Goal: Transaction & Acquisition: Purchase product/service

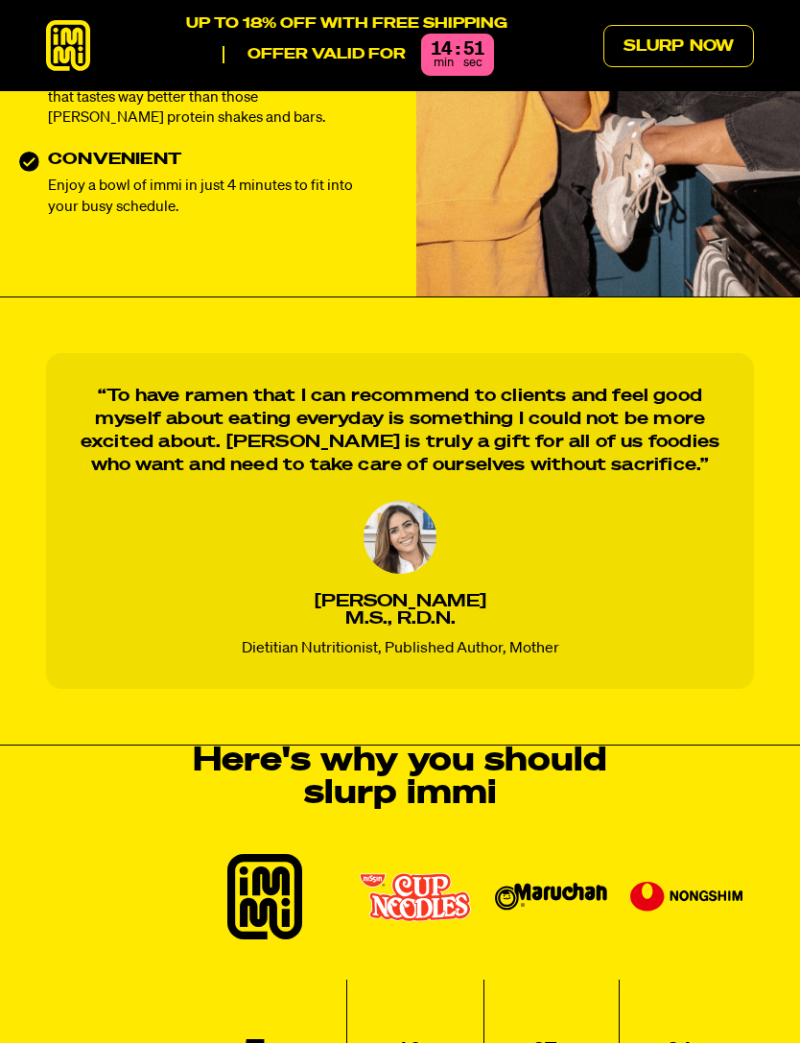
scroll to position [1092, 0]
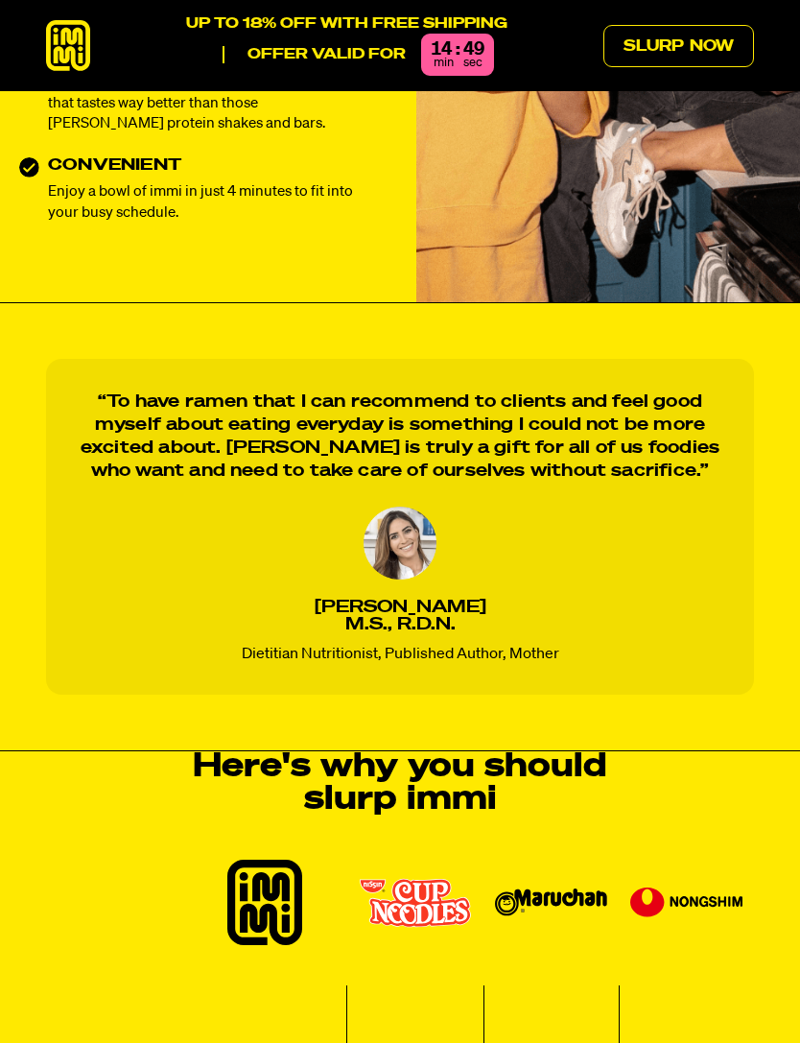
click at [695, 40] on link "Slurp Now" at bounding box center [678, 46] width 151 height 42
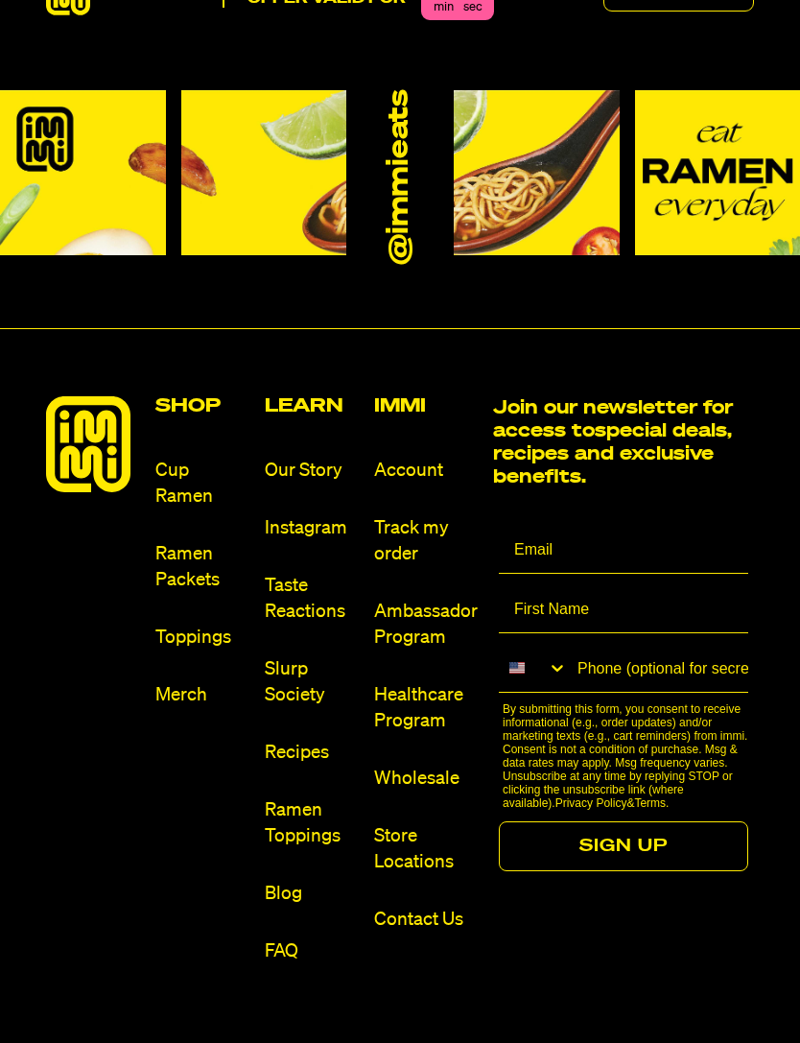
scroll to position [9617, 0]
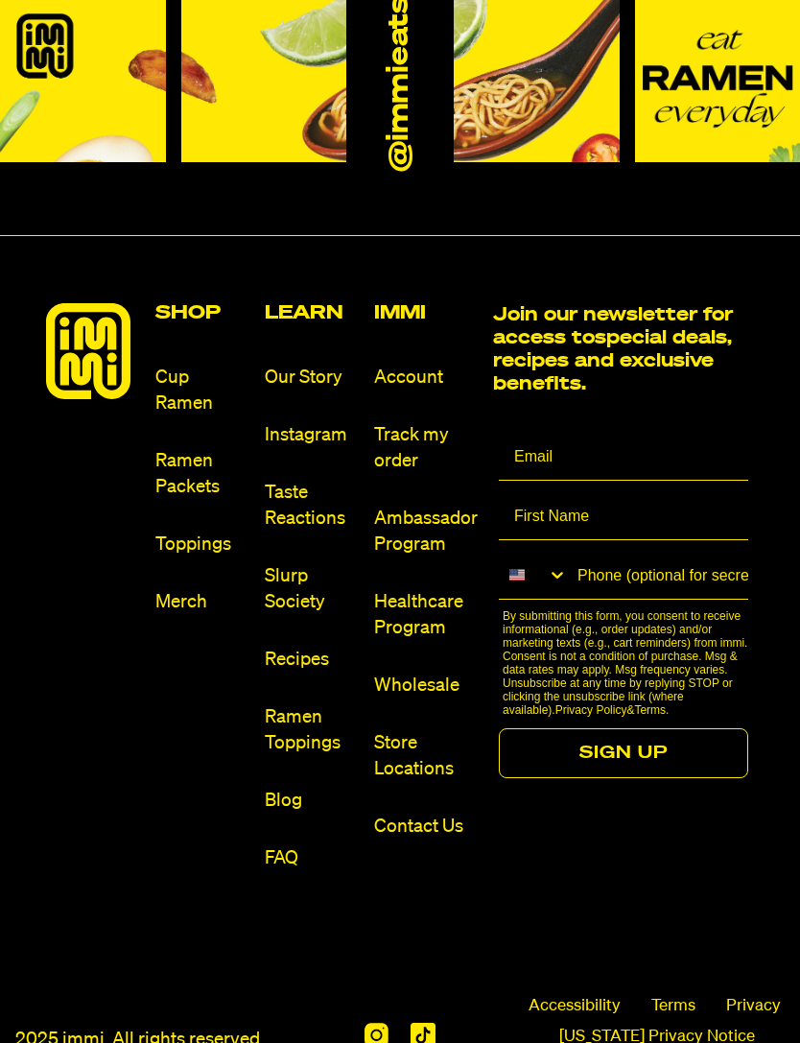
click at [196, 531] on link "Toppings" at bounding box center [202, 544] width 94 height 26
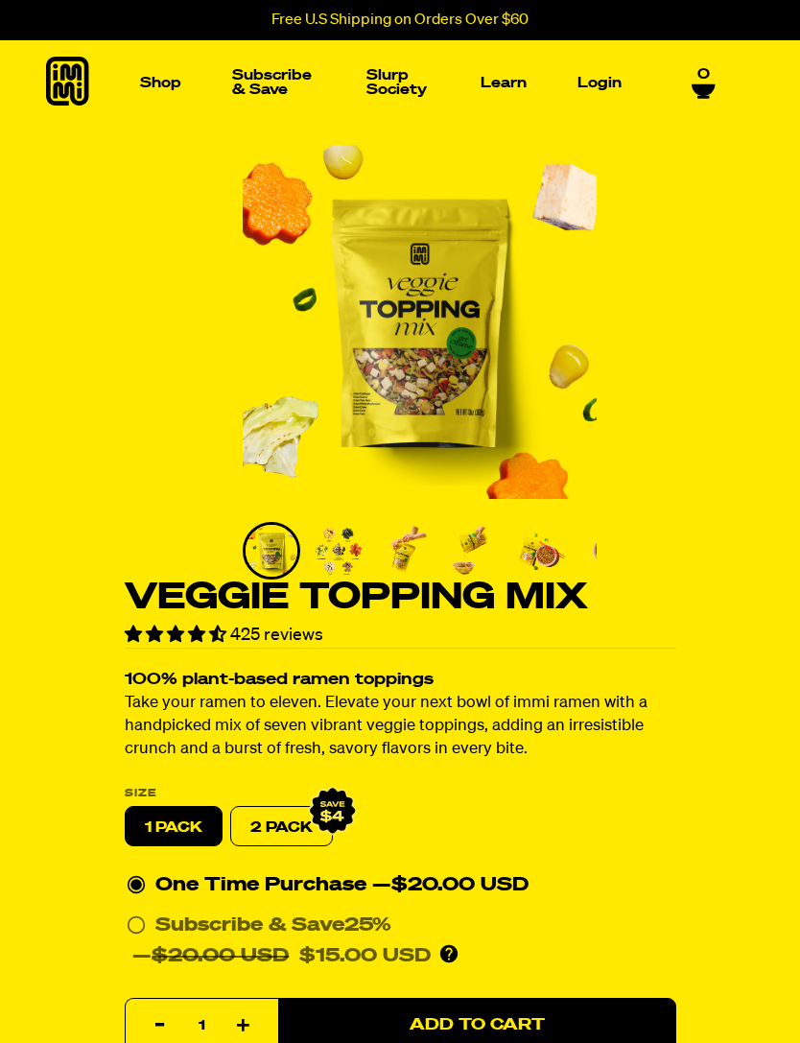
click at [343, 551] on img "Go to slide 2" at bounding box center [339, 551] width 52 height 52
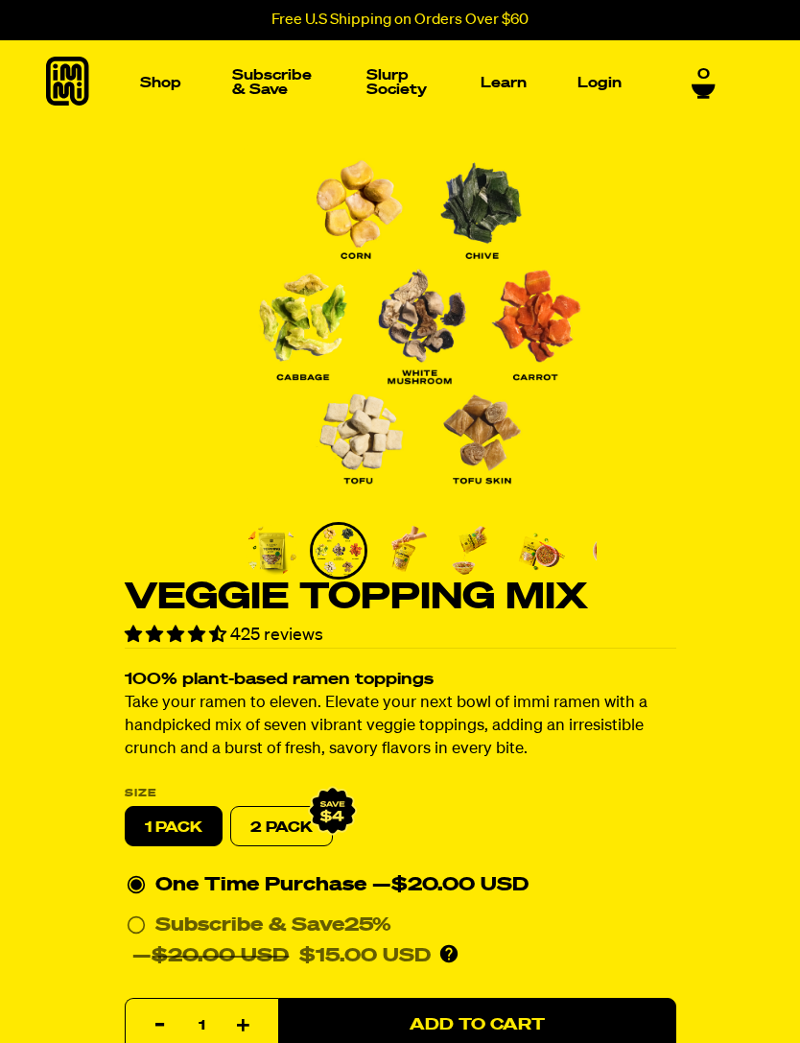
click at [508, 226] on img "Main navigation" at bounding box center [499, 228] width 134 height 134
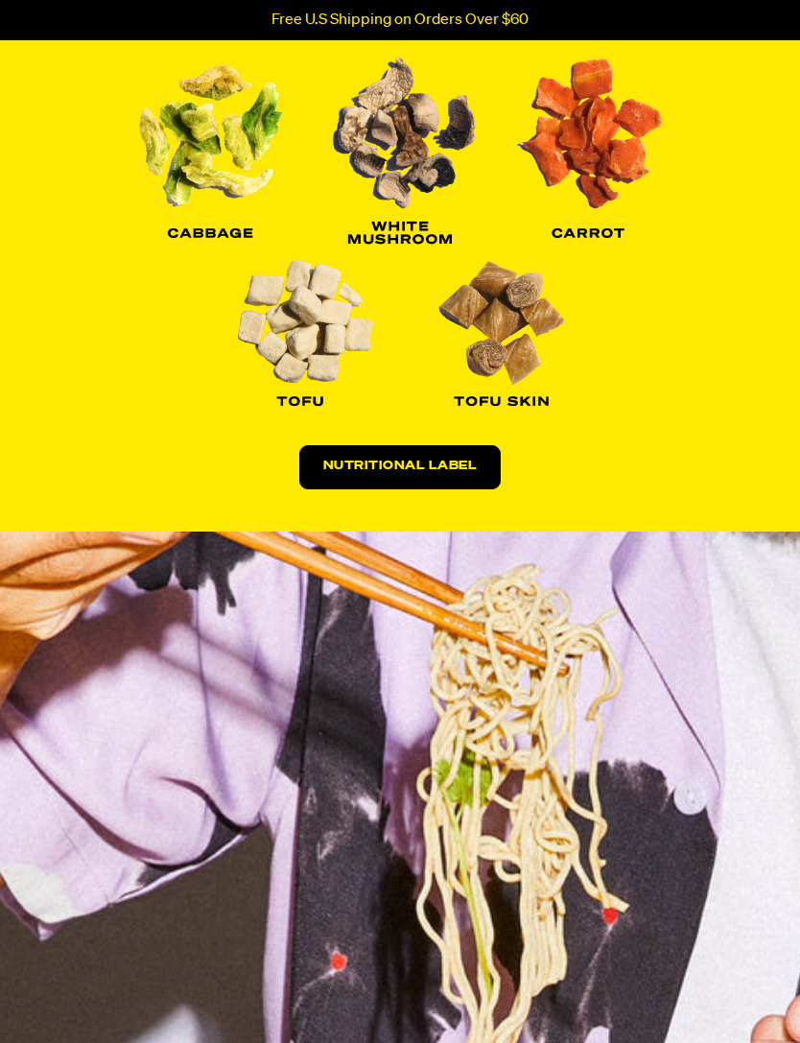
scroll to position [2798, 0]
